Goal: Task Accomplishment & Management: Manage account settings

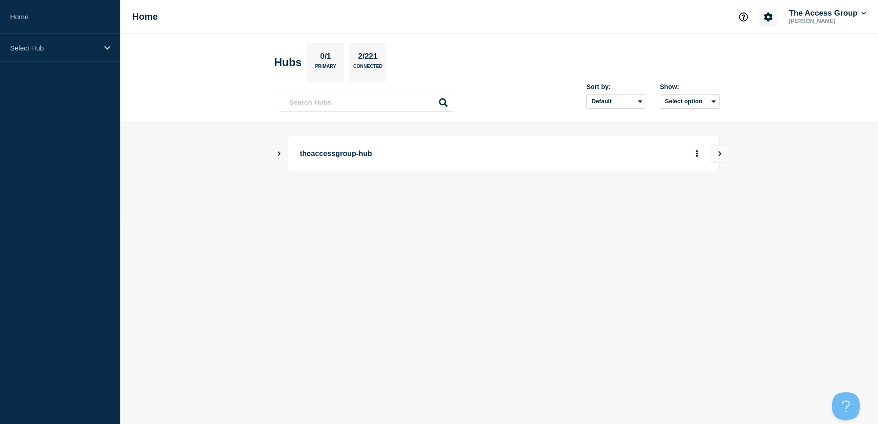
click at [775, 17] on button "Account settings" at bounding box center [768, 16] width 19 height 19
click at [775, 54] on link "Team Members" at bounding box center [768, 55] width 47 height 8
